Goal: Information Seeking & Learning: Learn about a topic

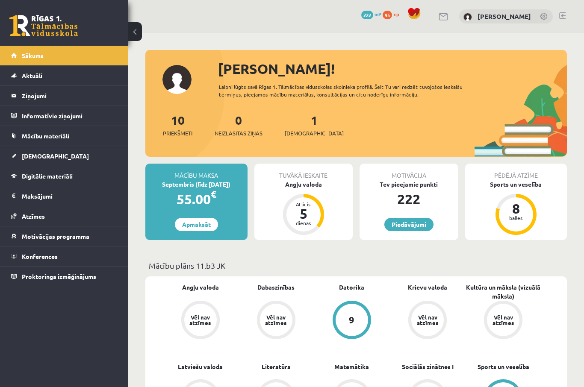
scroll to position [51, 0]
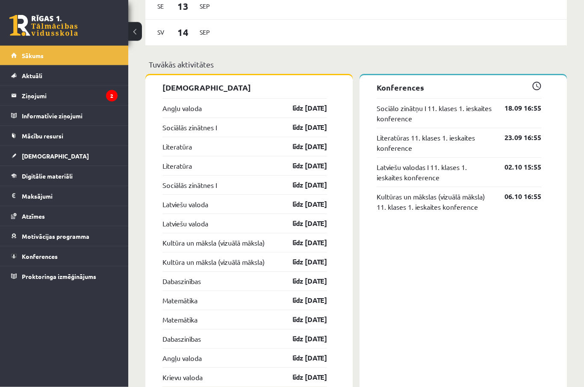
scroll to position [713, 0]
click at [98, 101] on legend "Ziņojumi 2" at bounding box center [70, 96] width 96 height 20
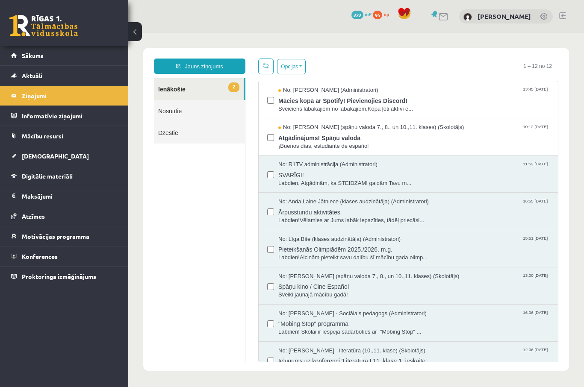
click at [421, 141] on span "Atgādinājums! Spāņu valoda" at bounding box center [413, 137] width 271 height 11
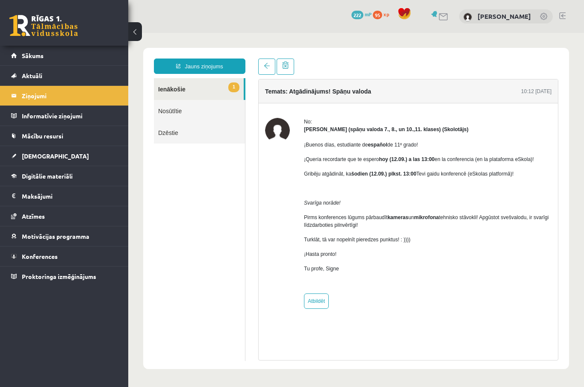
click at [104, 99] on legend "Ziņojumi 2" at bounding box center [70, 96] width 96 height 20
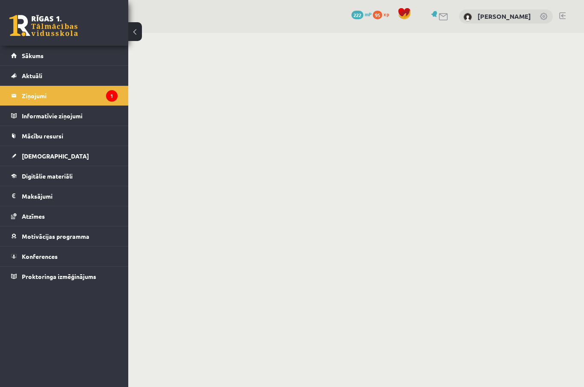
click at [110, 91] on icon "1" at bounding box center [112, 96] width 12 height 12
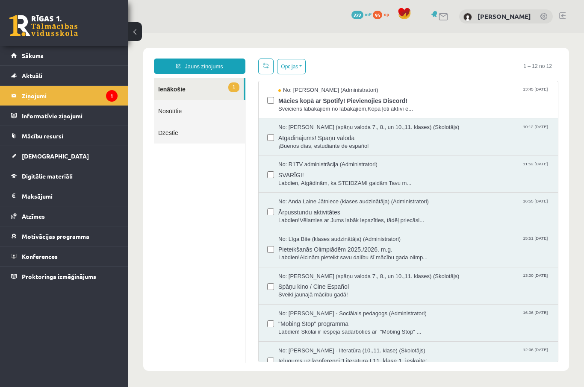
click at [107, 98] on icon "1" at bounding box center [112, 96] width 12 height 12
click at [370, 103] on span "Mācies kopā ar Spotify! Pievienojies Discord!" at bounding box center [413, 99] width 271 height 11
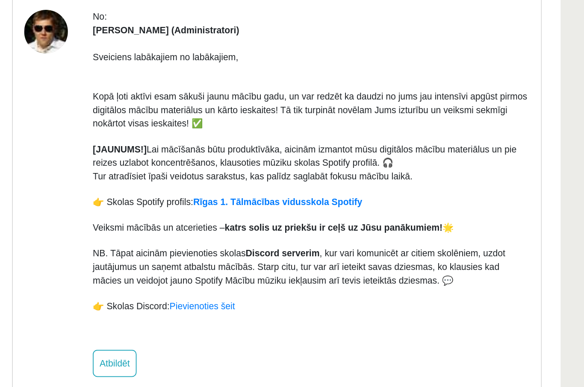
click at [97, 51] on link "Rīgas 1. Tālmācības vidusskola Spotify" at bounding box center [63, 54] width 96 height 6
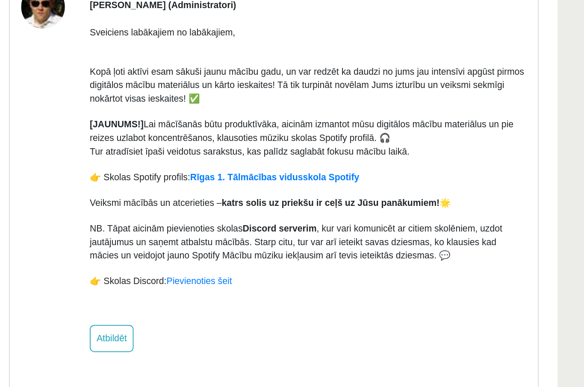
click at [102, 30] on link "Rīgas 1. Tālmācības vidusskola Spotify" at bounding box center [60, 29] width 96 height 6
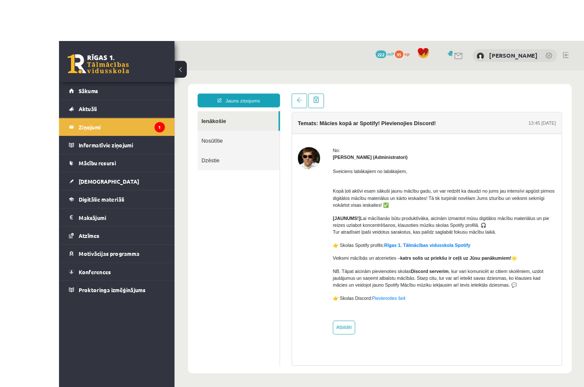
scroll to position [1, 0]
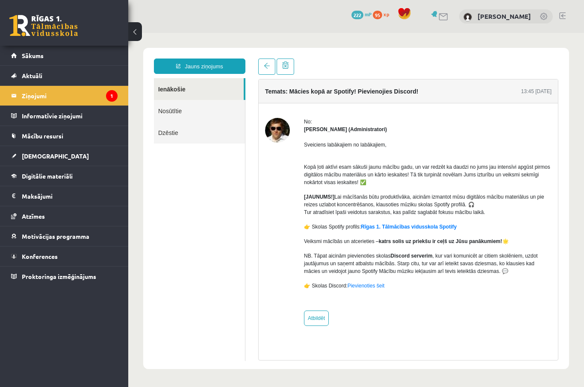
click at [84, 177] on link "Digitālie materiāli" at bounding box center [64, 176] width 106 height 20
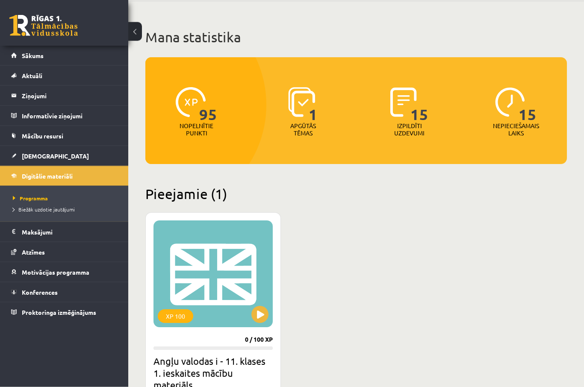
scroll to position [31, 0]
click at [258, 280] on div "XP 100" at bounding box center [212, 273] width 119 height 107
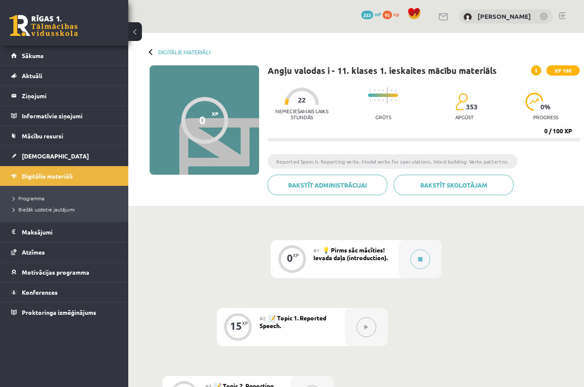
click at [351, 272] on div "#1 💡 Pirms sāc mācīties! Ievada daļa (introduction)." at bounding box center [355, 259] width 85 height 38
click at [362, 249] on span "💡 Pirms sāc mācīties! Ievada daļa (introduction)." at bounding box center [350, 253] width 74 height 15
click at [416, 258] on button at bounding box center [420, 259] width 20 height 20
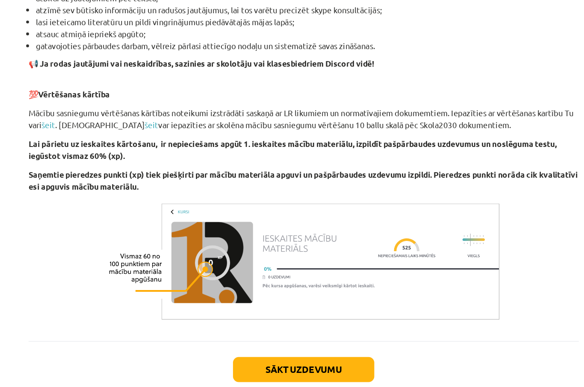
scroll to position [481, 0]
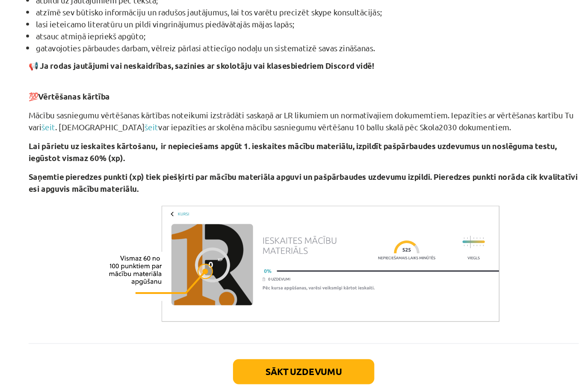
click at [239, 343] on button "Sākt uzdevumu" at bounding box center [292, 352] width 106 height 19
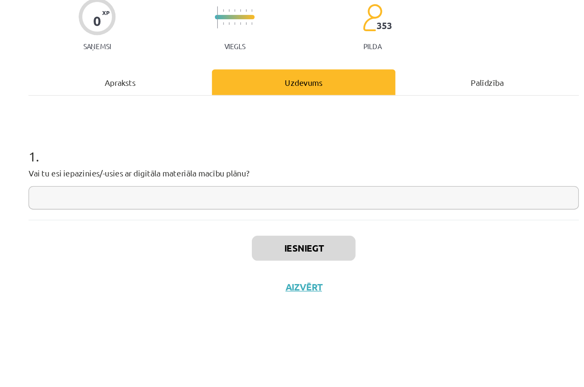
scroll to position [0, 0]
click at [290, 213] on input "text" at bounding box center [291, 222] width 413 height 18
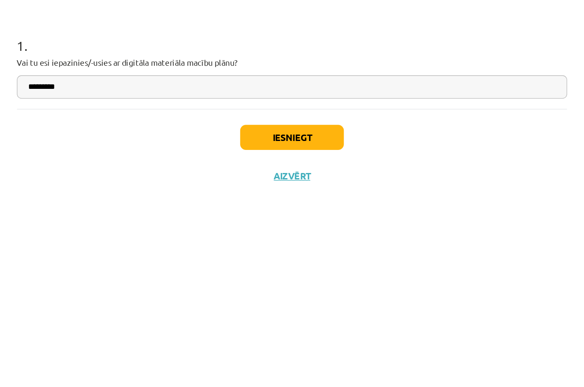
type input "*********"
click at [253, 250] on button "Iesniegt" at bounding box center [292, 259] width 78 height 19
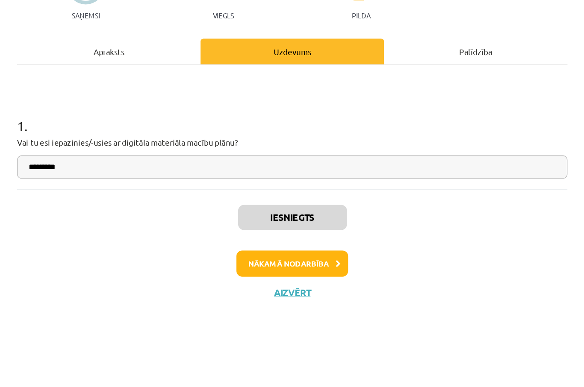
click at [324, 292] on icon at bounding box center [326, 295] width 4 height 6
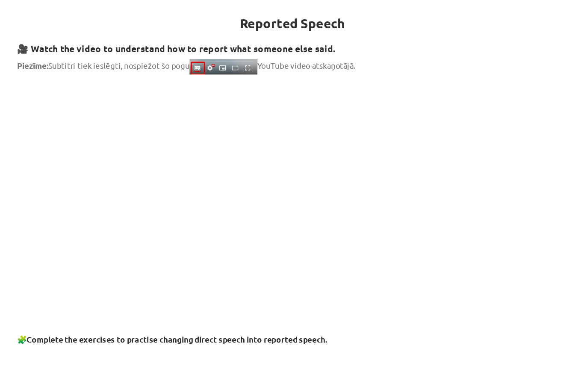
scroll to position [107, 0]
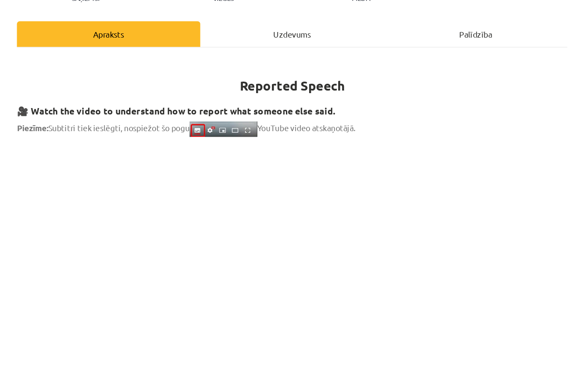
click at [186, 319] on p at bounding box center [291, 323] width 413 height 9
click at [125, 319] on p at bounding box center [291, 323] width 413 height 9
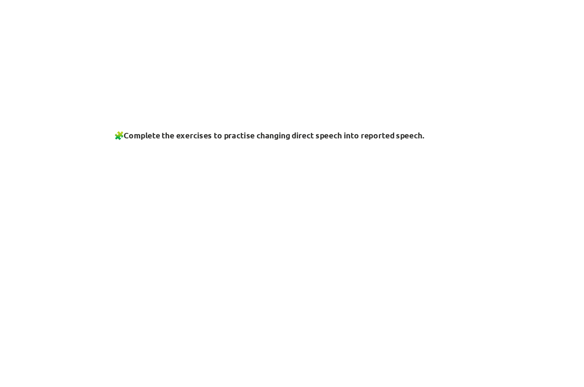
scroll to position [232, 0]
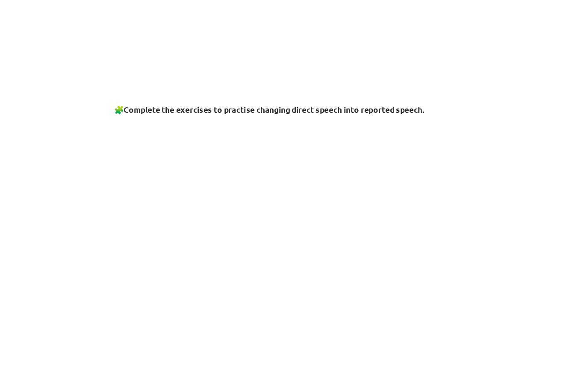
click at [207, 254] on p at bounding box center [291, 270] width 413 height 164
click at [206, 255] on p at bounding box center [291, 270] width 413 height 164
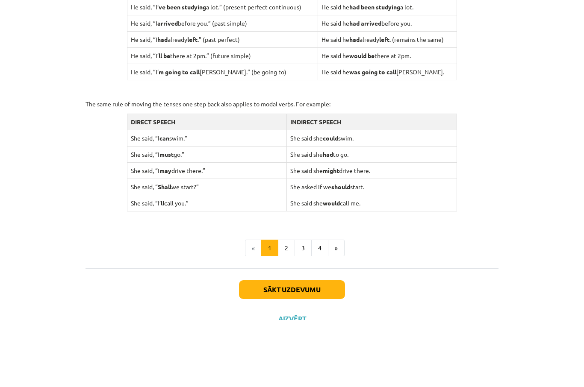
scroll to position [733, 0]
click at [288, 382] on button "Aizvērt" at bounding box center [292, 386] width 32 height 9
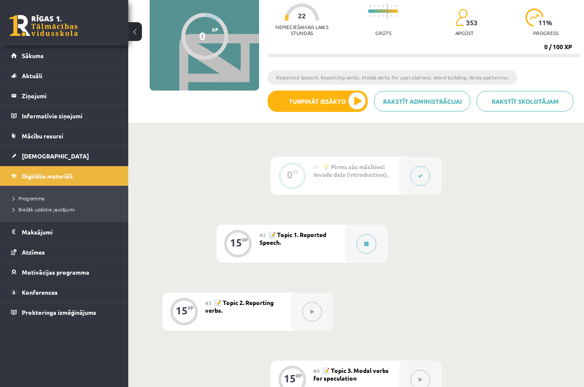
click at [312, 252] on div "#2 📝 Topic 1. Reported Speech." at bounding box center [301, 244] width 85 height 38
click at [361, 244] on button at bounding box center [366, 244] width 20 height 20
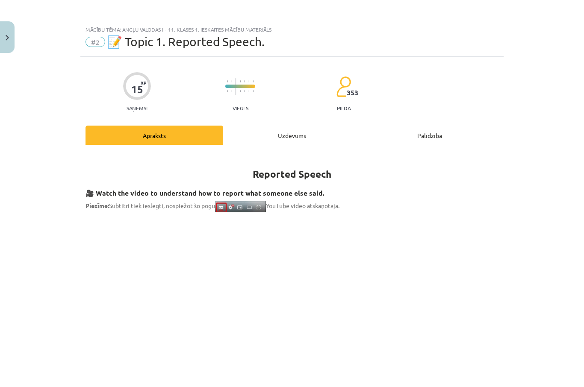
scroll to position [0, 0]
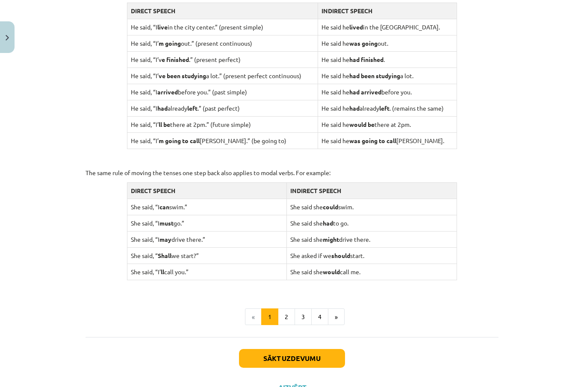
click at [284, 316] on button "2" at bounding box center [286, 316] width 17 height 17
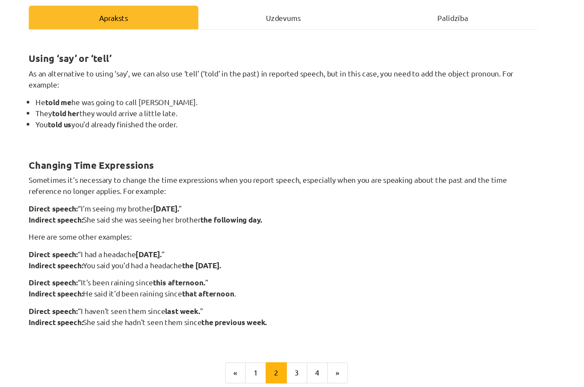
scroll to position [88, 0]
click at [294, 327] on button "3" at bounding box center [302, 335] width 17 height 17
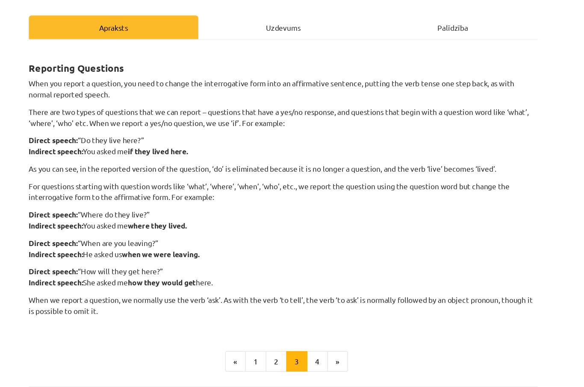
scroll to position [82, 0]
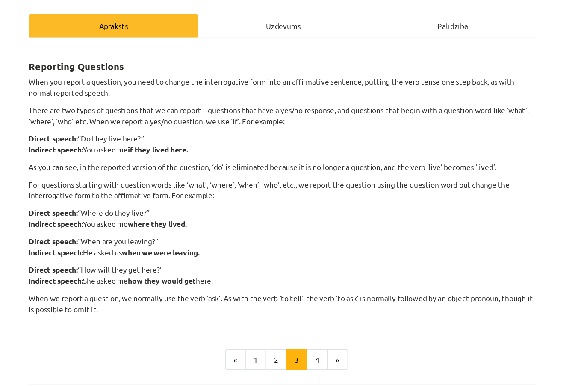
click at [311, 317] on button "4" at bounding box center [319, 325] width 17 height 17
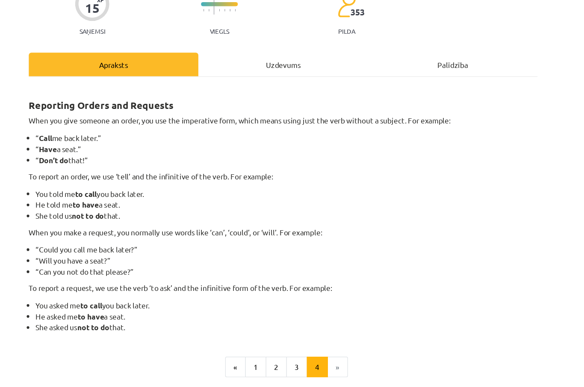
scroll to position [54, 0]
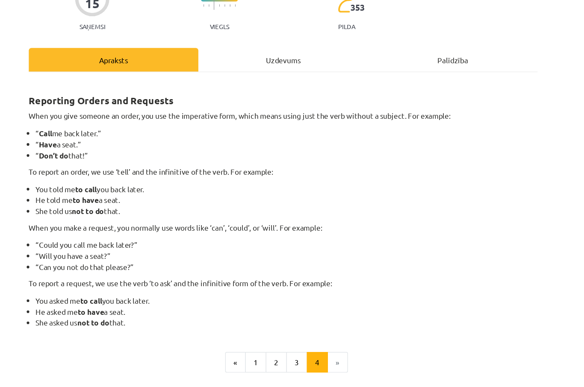
click at [258, 359] on button "Sākt uzdevumu" at bounding box center [292, 368] width 106 height 19
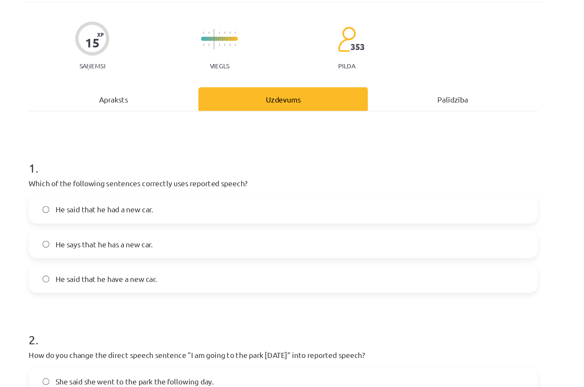
scroll to position [21, 0]
click at [345, 193] on label "He said that he had a new car." at bounding box center [291, 203] width 411 height 21
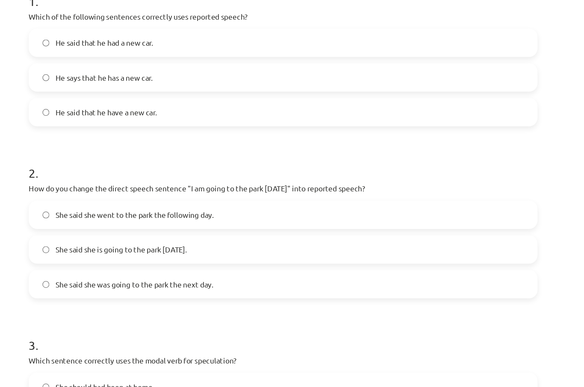
scroll to position [158, 0]
click at [311, 252] on label "She said she was going to the park the next day." at bounding box center [291, 262] width 411 height 21
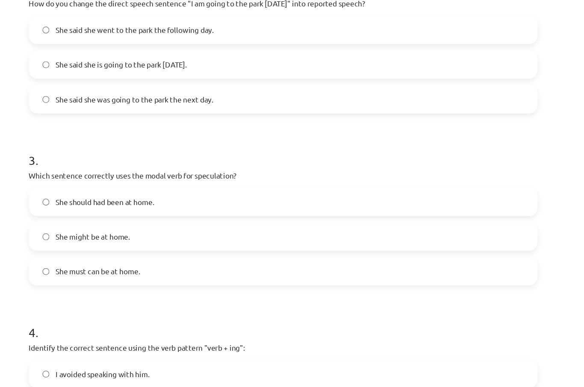
scroll to position [308, 0]
click at [349, 214] on label "She might be at home." at bounding box center [291, 224] width 411 height 21
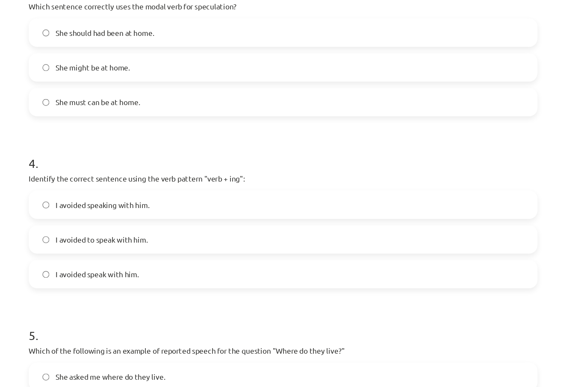
scroll to position [445, 0]
click at [357, 217] on label "I avoided to speak with him." at bounding box center [291, 227] width 411 height 21
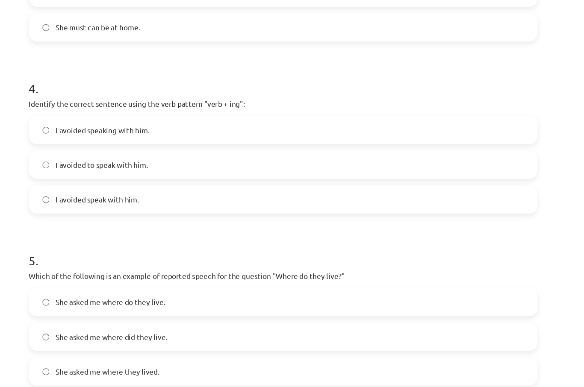
scroll to position [505, 0]
click at [215, 128] on label "I avoided speaking with him." at bounding box center [291, 138] width 411 height 21
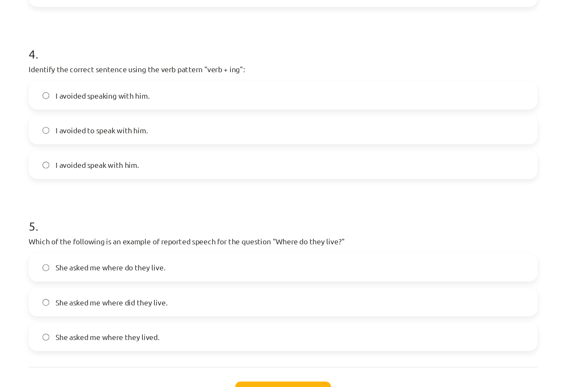
scroll to position [533, 0]
click at [211, 296] on label "She asked me where they lived." at bounding box center [291, 306] width 411 height 21
click at [253, 343] on button "Iesniegt" at bounding box center [292, 352] width 78 height 19
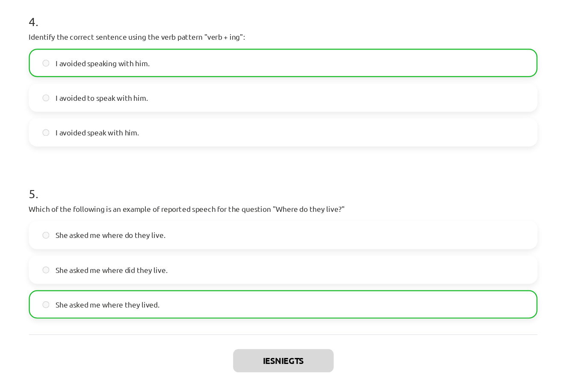
click at [250, 350] on button "Nākamā nodarbība" at bounding box center [292, 360] width 84 height 20
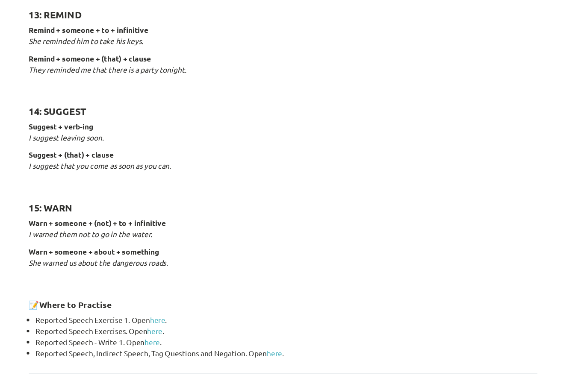
scroll to position [1227, 0]
click at [184, 289] on link "here" at bounding box center [190, 293] width 12 height 8
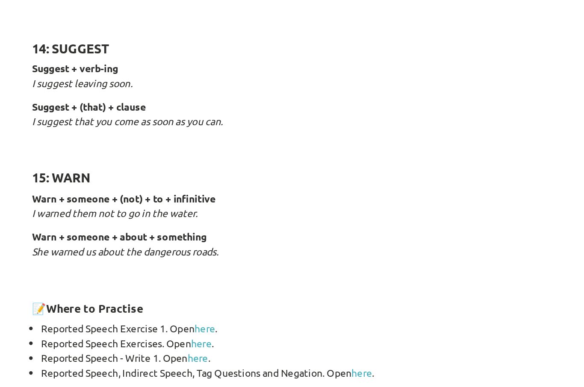
click at [182, 298] on link "here" at bounding box center [188, 302] width 12 height 8
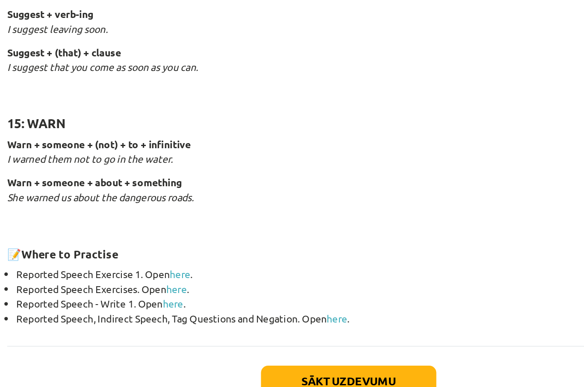
click at [179, 307] on link "here" at bounding box center [185, 311] width 12 height 8
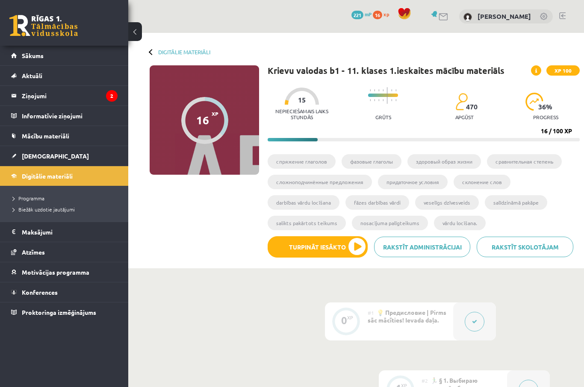
scroll to position [340, 0]
